Goal: Information Seeking & Learning: Learn about a topic

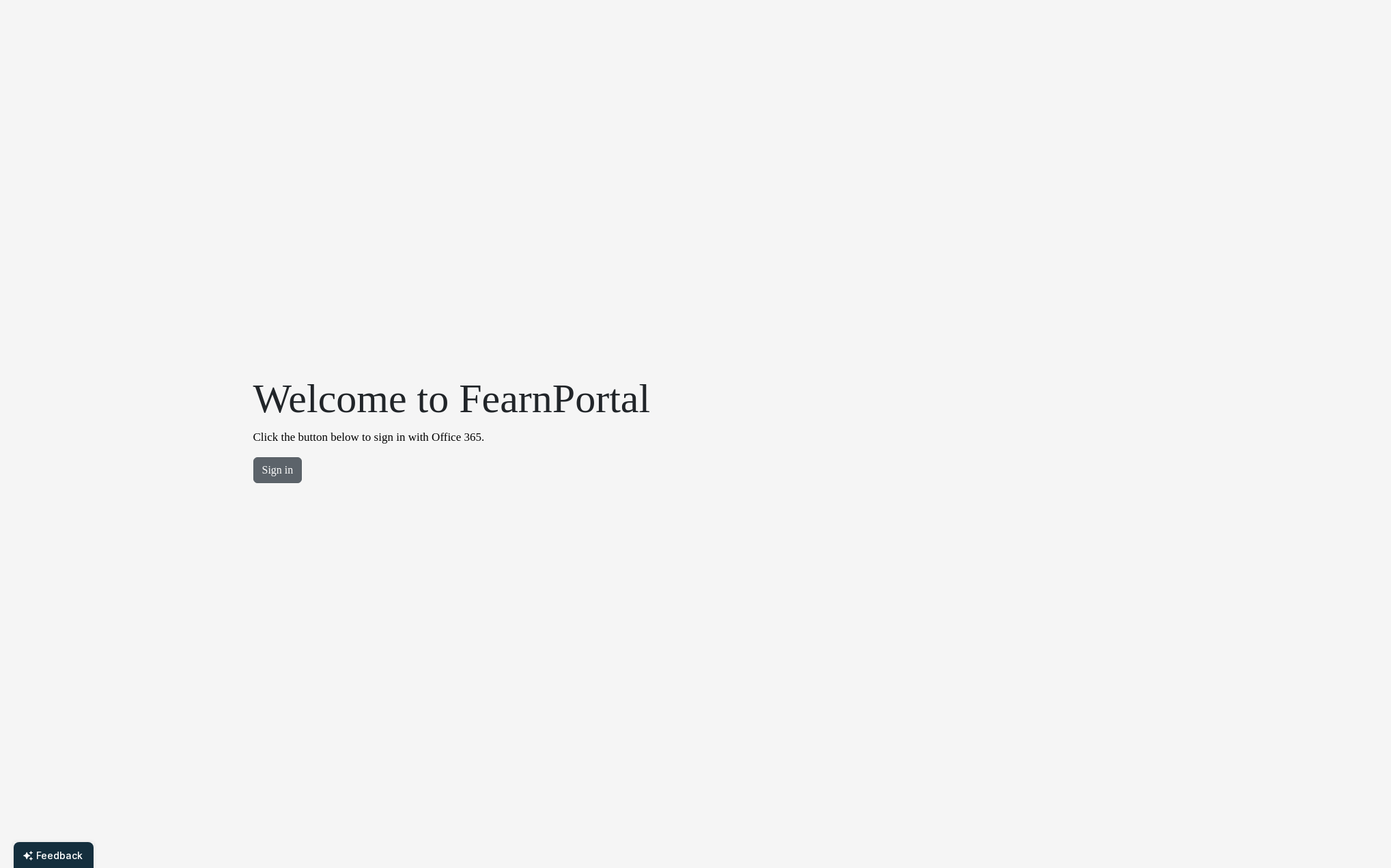
click at [272, 472] on button "Sign in" at bounding box center [278, 470] width 49 height 26
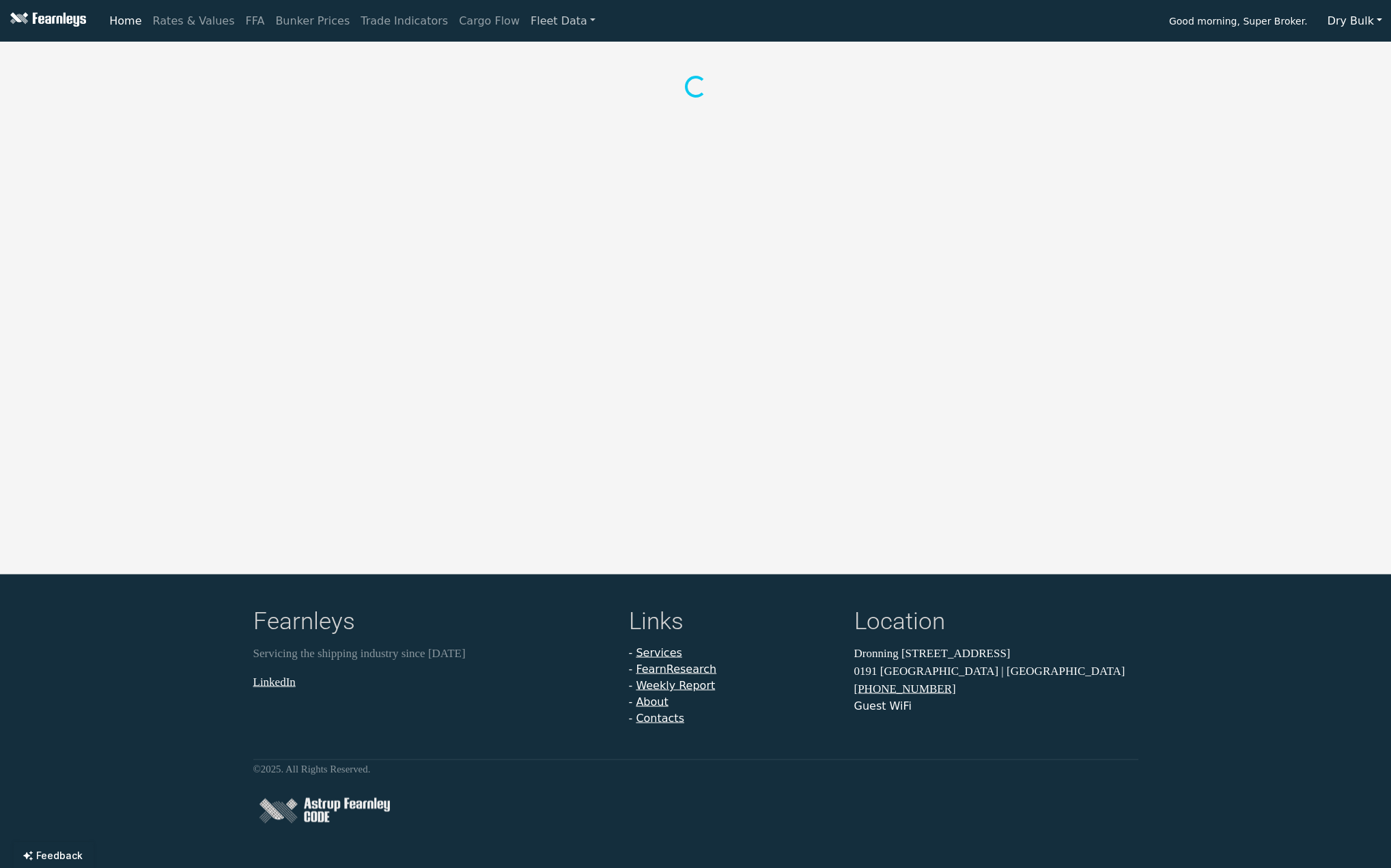
click at [527, 20] on link "Fleet Data" at bounding box center [563, 21] width 76 height 28
click at [300, 23] on link "Bunker Prices" at bounding box center [312, 21] width 85 height 28
